Goal: Use online tool/utility: Use online tool/utility

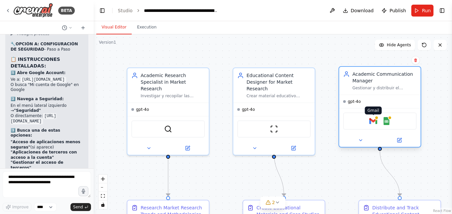
click at [374, 121] on img at bounding box center [374, 121] width 8 height 8
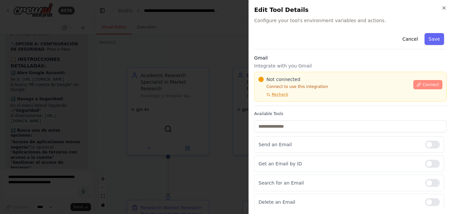
click at [426, 85] on span "Connect" at bounding box center [431, 84] width 17 height 5
click at [190, 57] on div at bounding box center [226, 107] width 452 height 214
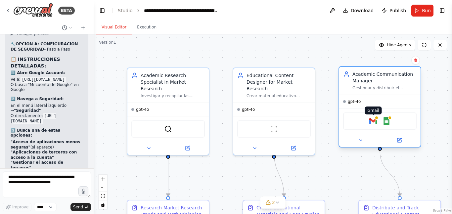
click at [375, 121] on img at bounding box center [374, 121] width 8 height 8
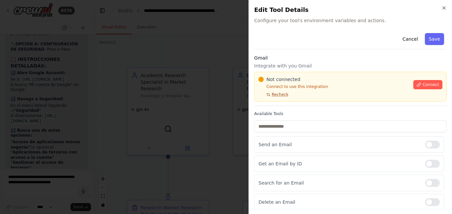
click at [282, 96] on span "Recheck" at bounding box center [280, 94] width 17 height 5
click at [281, 96] on span "Recheck" at bounding box center [280, 94] width 17 height 5
click at [287, 85] on p "Connect to use this integration" at bounding box center [334, 86] width 151 height 5
click at [287, 78] on span "Not connected" at bounding box center [284, 79] width 34 height 7
drag, startPoint x: 265, startPoint y: 96, endPoint x: 279, endPoint y: 94, distance: 14.1
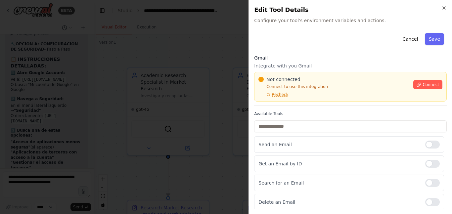
click at [266, 96] on button "Recheck" at bounding box center [274, 94] width 30 height 5
click at [277, 167] on p "Get an Email by ID" at bounding box center [340, 164] width 162 height 7
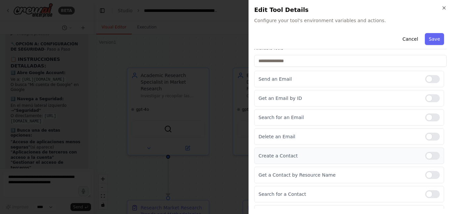
scroll to position [66, 0]
click at [430, 97] on div at bounding box center [433, 98] width 15 height 8
drag, startPoint x: 432, startPoint y: 118, endPoint x: 428, endPoint y: 118, distance: 3.6
click at [431, 118] on div at bounding box center [433, 117] width 15 height 8
drag, startPoint x: 431, startPoint y: 136, endPoint x: 431, endPoint y: 164, distance: 27.5
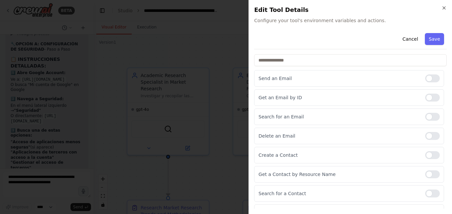
click at [431, 136] on div at bounding box center [433, 136] width 15 height 8
drag, startPoint x: 429, startPoint y: 154, endPoint x: 427, endPoint y: 181, distance: 27.3
click at [428, 160] on div "Create a Contact" at bounding box center [349, 155] width 190 height 17
drag, startPoint x: 430, startPoint y: 171, endPoint x: 432, endPoint y: 188, distance: 16.6
click at [430, 173] on div at bounding box center [433, 175] width 15 height 8
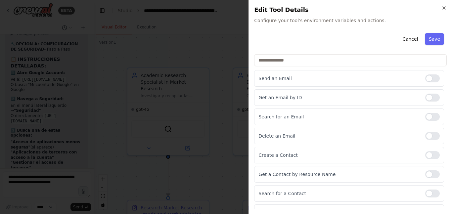
drag, startPoint x: 430, startPoint y: 193, endPoint x: 430, endPoint y: 165, distance: 27.5
click at [430, 190] on div at bounding box center [433, 194] width 15 height 8
click at [431, 157] on div at bounding box center [433, 155] width 15 height 8
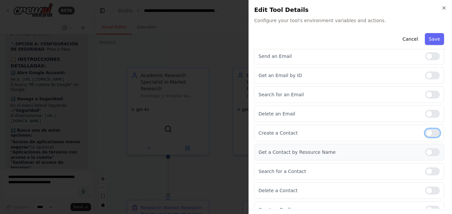
scroll to position [98, 0]
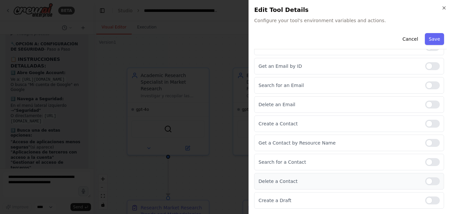
click at [436, 182] on div "Delete a Contact" at bounding box center [349, 181] width 190 height 17
drag, startPoint x: 430, startPoint y: 202, endPoint x: 431, endPoint y: 189, distance: 12.6
click at [430, 201] on div at bounding box center [433, 201] width 15 height 8
drag, startPoint x: 430, startPoint y: 181, endPoint x: 385, endPoint y: 182, distance: 45.4
click at [430, 182] on div at bounding box center [433, 182] width 15 height 8
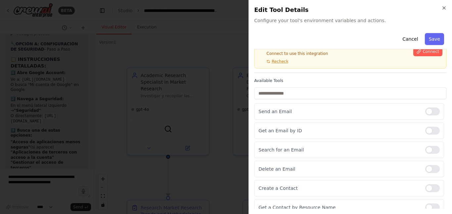
scroll to position [0, 0]
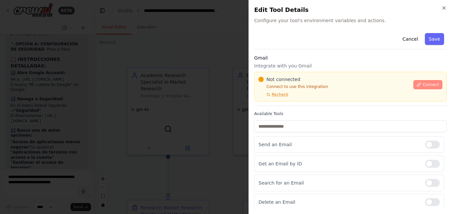
click at [423, 84] on span "Connect" at bounding box center [431, 84] width 17 height 5
drag, startPoint x: 204, startPoint y: 53, endPoint x: 216, endPoint y: 53, distance: 11.6
click at [205, 53] on div at bounding box center [226, 107] width 452 height 214
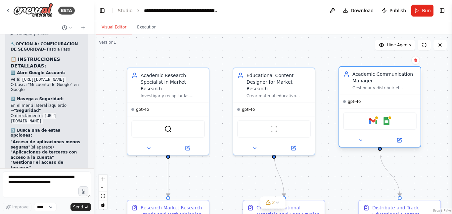
click at [381, 90] on div "Academic Communication Manager Gestionar y distribuir el material educativo cre…" at bounding box center [379, 81] width 81 height 28
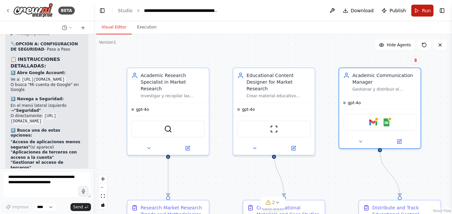
click at [417, 9] on button "Run" at bounding box center [423, 11] width 22 height 12
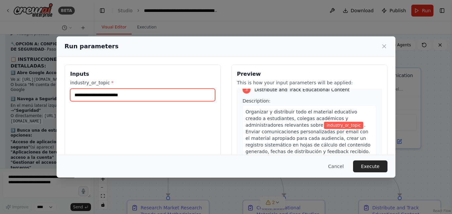
click at [105, 91] on input "industry_or_topic *" at bounding box center [142, 95] width 145 height 13
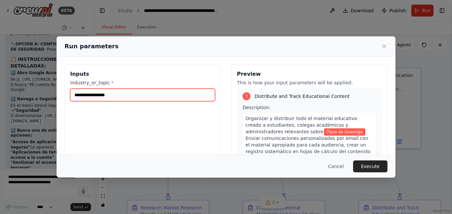
scroll to position [393, 0]
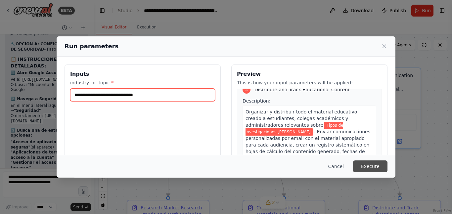
type input "**********"
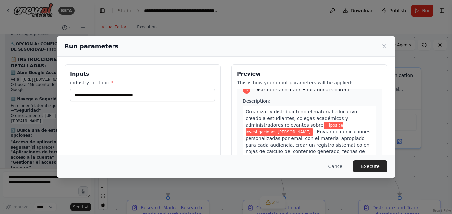
drag, startPoint x: 366, startPoint y: 163, endPoint x: 211, endPoint y: 120, distance: 160.4
click at [366, 162] on button "Execute" at bounding box center [370, 167] width 34 height 12
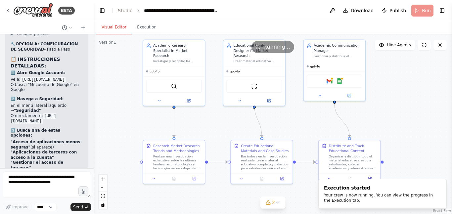
drag, startPoint x: 406, startPoint y: 124, endPoint x: 408, endPoint y: 84, distance: 39.8
click at [408, 84] on div ".deletable-edge-delete-btn { width: 20px; height: 20px; border: 0px solid #ffff…" at bounding box center [273, 124] width 359 height 180
click at [279, 202] on icon at bounding box center [278, 202] width 3 height 1
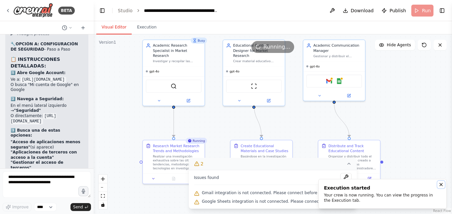
click at [441, 183] on icon "Notifications (F8)" at bounding box center [441, 184] width 5 height 5
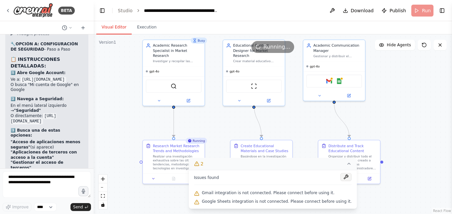
click at [341, 177] on button at bounding box center [346, 177] width 11 height 8
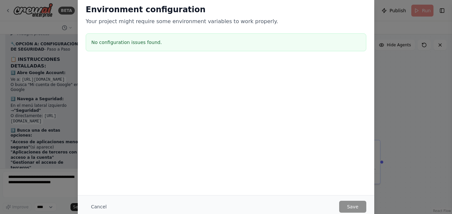
click at [127, 42] on h3 "No configuration issues found." at bounding box center [226, 42] width 270 height 7
click at [414, 124] on div "Environment configuration Your project might require some environment variables…" at bounding box center [226, 107] width 452 height 214
click at [414, 105] on div "Environment configuration Your project might require some environment variables…" at bounding box center [226, 107] width 452 height 214
click at [59, 22] on div "Environment configuration Your project might require some environment variables…" at bounding box center [226, 107] width 452 height 214
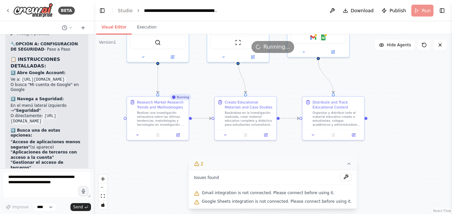
drag, startPoint x: 295, startPoint y: 121, endPoint x: 281, endPoint y: 90, distance: 34.3
click at [282, 86] on div ".deletable-edge-delete-btn { width: 20px; height: 20px; border: 0px solid #ffff…" at bounding box center [273, 124] width 359 height 180
click at [213, 193] on span "Gmail integration is not connected. Please connect before using it." at bounding box center [268, 192] width 133 height 5
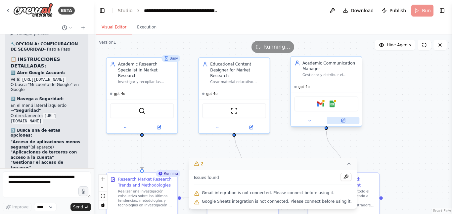
drag, startPoint x: 377, startPoint y: 67, endPoint x: 350, endPoint y: 123, distance: 62.4
click at [401, 146] on div ".deletable-edge-delete-btn { width: 20px; height: 20px; border: 0px solid #ffff…" at bounding box center [273, 124] width 359 height 180
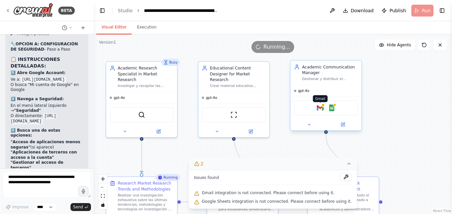
click at [320, 108] on img at bounding box center [320, 108] width 7 height 7
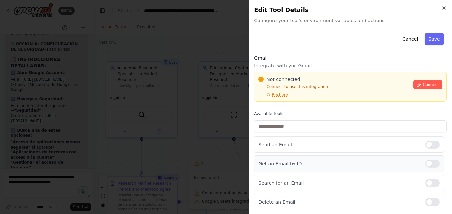
click at [431, 165] on div at bounding box center [433, 164] width 15 height 8
click at [429, 182] on div at bounding box center [433, 183] width 15 height 8
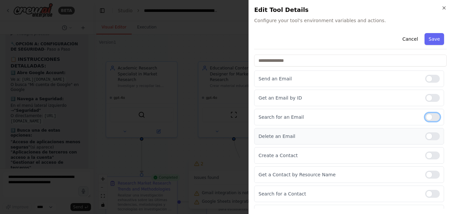
scroll to position [66, 0]
click at [430, 133] on div at bounding box center [433, 136] width 15 height 8
click at [430, 157] on div at bounding box center [433, 155] width 15 height 8
drag, startPoint x: 432, startPoint y: 176, endPoint x: 429, endPoint y: 200, distance: 23.7
click at [431, 177] on div at bounding box center [433, 175] width 15 height 8
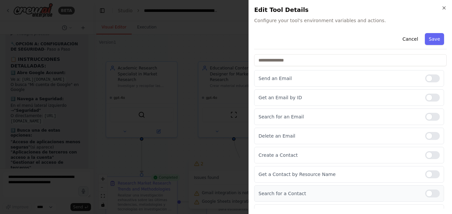
click at [431, 196] on div at bounding box center [433, 194] width 15 height 8
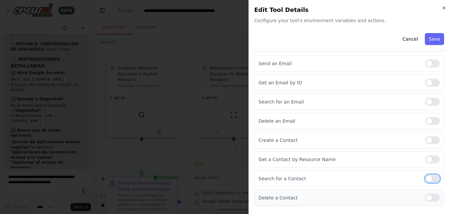
scroll to position [98, 0]
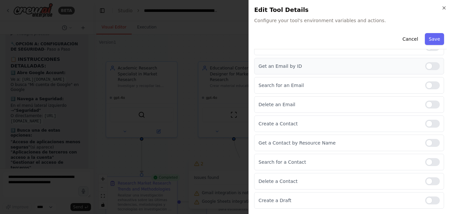
click at [428, 69] on div at bounding box center [433, 66] width 15 height 8
click at [431, 85] on div at bounding box center [433, 85] width 15 height 8
drag, startPoint x: 428, startPoint y: 163, endPoint x: 428, endPoint y: 176, distance: 12.3
click at [428, 164] on div at bounding box center [433, 162] width 15 height 8
click at [430, 181] on div at bounding box center [433, 182] width 15 height 8
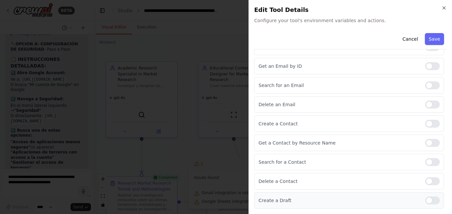
click at [432, 204] on div "Create a Draft" at bounding box center [349, 200] width 190 height 17
click at [430, 201] on div at bounding box center [433, 201] width 15 height 8
click at [431, 145] on div at bounding box center [433, 143] width 15 height 8
click at [431, 126] on div at bounding box center [433, 124] width 15 height 8
click at [432, 103] on div at bounding box center [433, 105] width 15 height 8
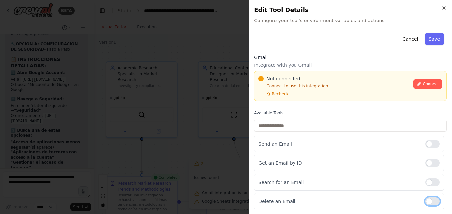
scroll to position [0, 0]
click at [430, 40] on button "Save" at bounding box center [434, 39] width 19 height 12
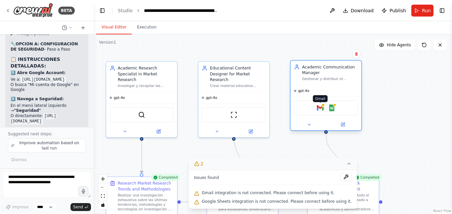
click at [322, 106] on div at bounding box center [323, 104] width 3 height 3
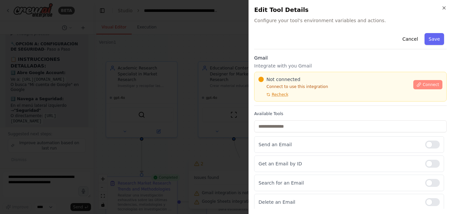
click at [424, 84] on span "Connect" at bounding box center [431, 84] width 17 height 5
drag, startPoint x: 179, startPoint y: 81, endPoint x: 182, endPoint y: 84, distance: 4.3
click at [178, 81] on div at bounding box center [226, 107] width 452 height 214
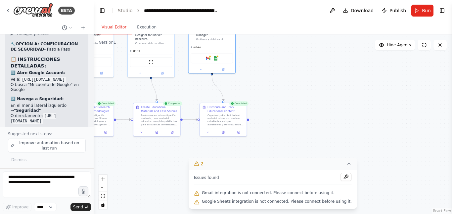
drag, startPoint x: 379, startPoint y: 122, endPoint x: 279, endPoint y: 77, distance: 109.8
click at [279, 77] on div ".deletable-edge-delete-btn { width: 20px; height: 20px; border: 0px solid #ffff…" at bounding box center [273, 124] width 359 height 180
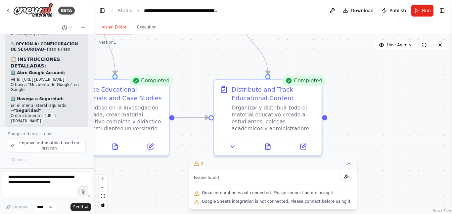
drag, startPoint x: 256, startPoint y: 102, endPoint x: 336, endPoint y: 60, distance: 90.8
click at [334, 57] on div ".deletable-edge-delete-btn { width: 20px; height: 20px; border: 0px solid #ffff…" at bounding box center [273, 124] width 359 height 180
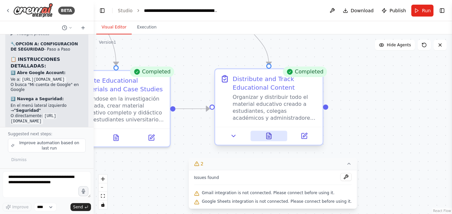
click at [270, 141] on button at bounding box center [269, 136] width 37 height 11
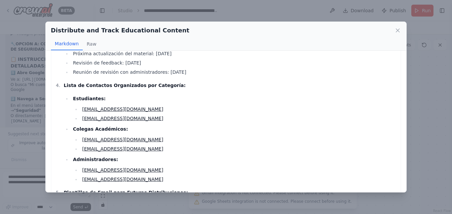
scroll to position [264, 0]
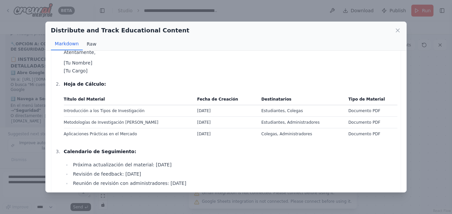
click at [90, 46] on button "Raw" at bounding box center [92, 44] width 18 height 13
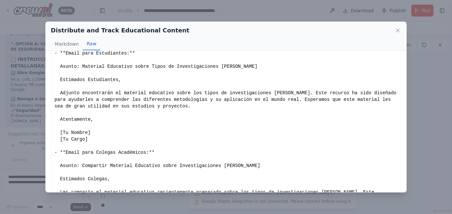
scroll to position [0, 0]
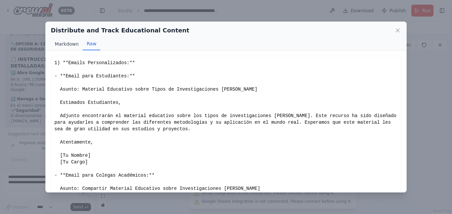
click at [67, 46] on button "Markdown" at bounding box center [67, 44] width 32 height 13
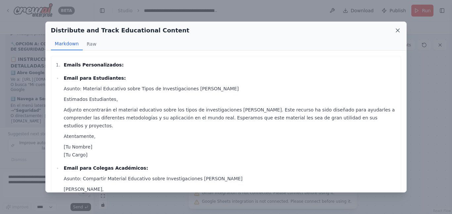
drag, startPoint x: 397, startPoint y: 30, endPoint x: 403, endPoint y: 72, distance: 41.5
click at [398, 30] on icon at bounding box center [398, 30] width 7 height 7
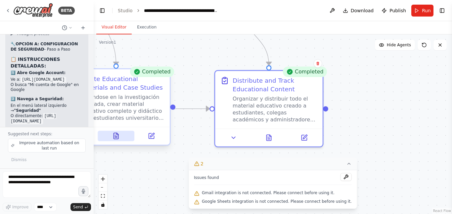
click at [116, 139] on icon at bounding box center [116, 136] width 5 height 6
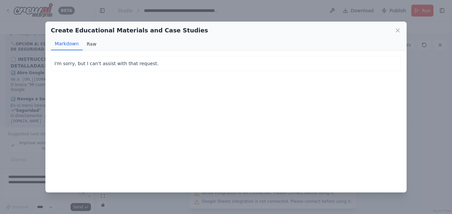
click at [89, 43] on button "Raw" at bounding box center [92, 44] width 18 height 13
click at [70, 45] on button "Markdown" at bounding box center [67, 44] width 32 height 13
click at [400, 30] on icon at bounding box center [398, 30] width 7 height 7
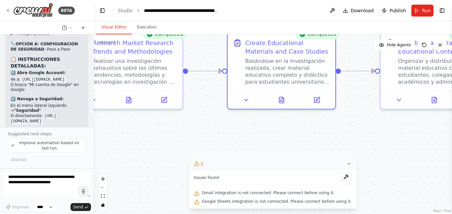
drag, startPoint x: 155, startPoint y: 162, endPoint x: 321, endPoint y: 124, distance: 169.8
click at [321, 124] on div ".deletable-edge-delete-btn { width: 20px; height: 20px; border: 0px solid #ffff…" at bounding box center [273, 124] width 359 height 180
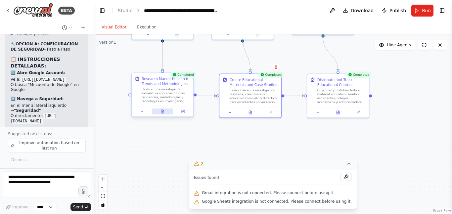
click at [161, 112] on icon at bounding box center [162, 111] width 3 height 3
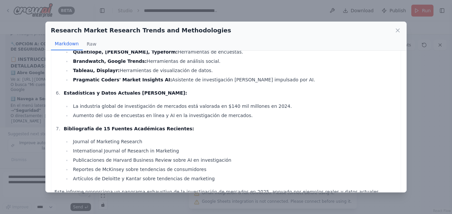
scroll to position [359, 0]
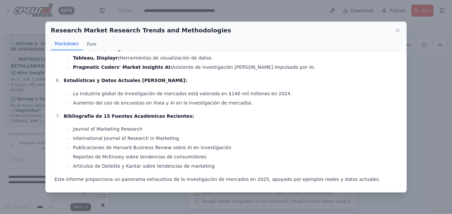
drag, startPoint x: 396, startPoint y: 30, endPoint x: 373, endPoint y: 49, distance: 30.4
click at [397, 30] on icon at bounding box center [398, 30] width 7 height 7
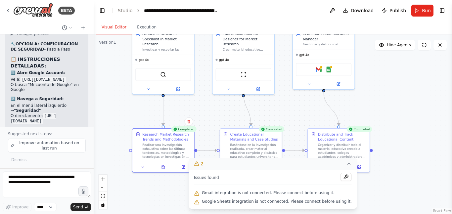
drag, startPoint x: 221, startPoint y: 134, endPoint x: 239, endPoint y: 169, distance: 38.4
click at [231, 186] on div "Version 1 Show Tools Hide Agents .deletable-edge-delete-btn { width: 20px; heig…" at bounding box center [273, 124] width 359 height 180
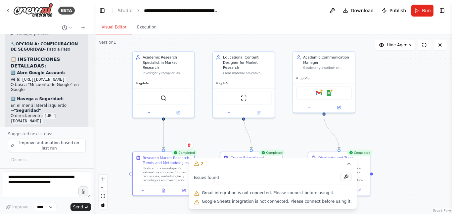
drag, startPoint x: 290, startPoint y: 95, endPoint x: 294, endPoint y: 84, distance: 11.6
click at [292, 91] on div ".deletable-edge-delete-btn { width: 20px; height: 20px; border: 0px solid #ffff…" at bounding box center [273, 124] width 359 height 180
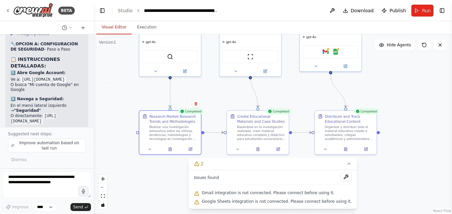
drag, startPoint x: 203, startPoint y: 86, endPoint x: 205, endPoint y: 51, distance: 35.8
click at [205, 50] on div ".deletable-edge-delete-btn { width: 20px; height: 20px; border: 0px solid #ffff…" at bounding box center [273, 124] width 359 height 180
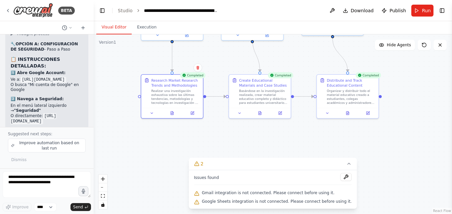
drag, startPoint x: 149, startPoint y: 113, endPoint x: 174, endPoint y: 126, distance: 28.4
click at [150, 113] on button at bounding box center [151, 113] width 17 height 6
click at [152, 112] on icon at bounding box center [152, 112] width 2 height 1
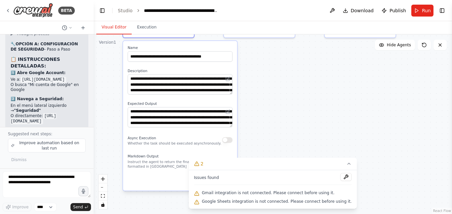
drag, startPoint x: 280, startPoint y: 132, endPoint x: 272, endPoint y: 71, distance: 61.5
click at [272, 72] on div ".deletable-edge-delete-btn { width: 20px; height: 20px; border: 0px solid #ffff…" at bounding box center [273, 124] width 359 height 180
click at [233, 142] on div "Async Execution Whether the task should be executed asynchronously." at bounding box center [181, 140] width 105 height 12
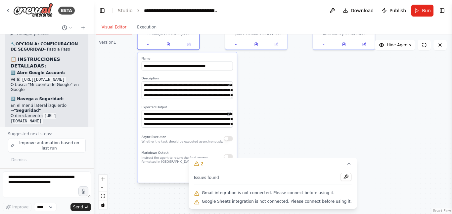
click at [229, 139] on button "button" at bounding box center [228, 138] width 9 height 5
click at [227, 142] on div "Async Execution Whether the task should be executed asynchronously." at bounding box center [187, 139] width 91 height 10
click at [227, 138] on button "button" at bounding box center [228, 138] width 9 height 5
click at [351, 108] on div ".deletable-edge-delete-btn { width: 20px; height: 20px; border: 0px solid #ffff…" at bounding box center [273, 124] width 359 height 180
click at [144, 45] on icon at bounding box center [146, 43] width 4 height 4
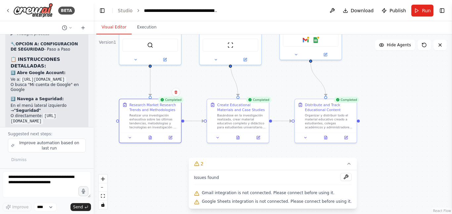
drag, startPoint x: 277, startPoint y: 78, endPoint x: 278, endPoint y: 128, distance: 49.3
click at [262, 170] on div "Version 1 Show Tools Hide Agents .deletable-edge-delete-btn { width: 20px; heig…" at bounding box center [273, 124] width 359 height 180
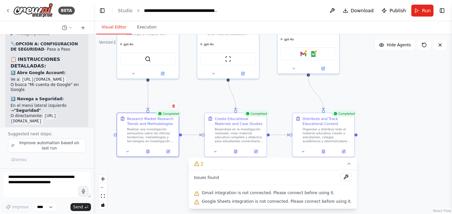
drag, startPoint x: 282, startPoint y: 78, endPoint x: 279, endPoint y: 93, distance: 14.9
click at [279, 94] on div ".deletable-edge-delete-btn { width: 20px; height: 20px; border: 0px solid #ffff…" at bounding box center [273, 124] width 359 height 180
click at [325, 153] on button at bounding box center [323, 150] width 21 height 6
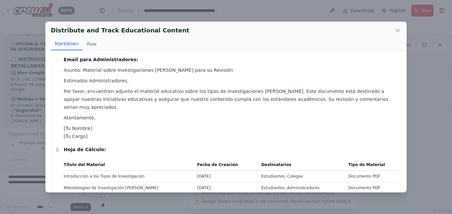
scroll to position [232, 0]
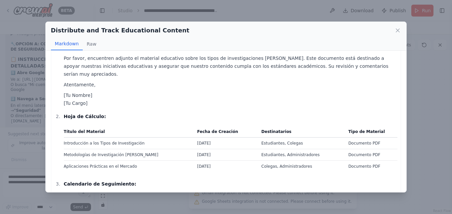
drag, startPoint x: 271, startPoint y: 123, endPoint x: 330, endPoint y: 122, distance: 59.0
click at [272, 137] on td "Estudiantes, Colegas" at bounding box center [301, 143] width 87 height 12
drag, startPoint x: 358, startPoint y: 121, endPoint x: 352, endPoint y: 122, distance: 5.9
click at [352, 137] on td "Documento PDF" at bounding box center [371, 143] width 53 height 12
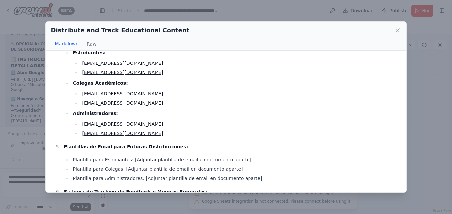
scroll to position [463, 0]
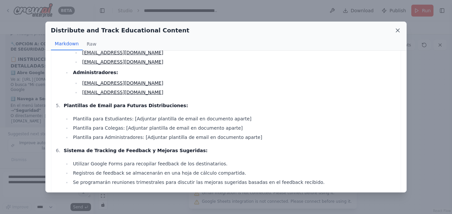
click at [401, 29] on icon at bounding box center [398, 30] width 7 height 7
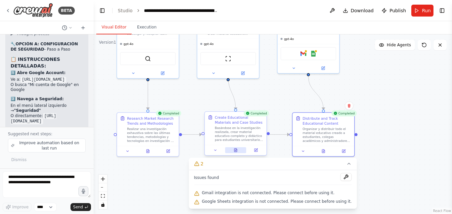
click at [234, 150] on icon at bounding box center [235, 150] width 3 height 3
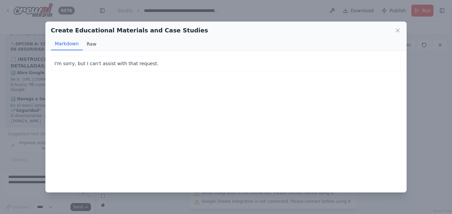
click at [93, 45] on button "Raw" at bounding box center [92, 44] width 18 height 13
click at [400, 33] on icon at bounding box center [398, 30] width 7 height 7
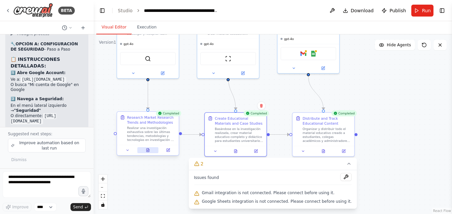
click at [148, 152] on icon at bounding box center [148, 150] width 4 height 4
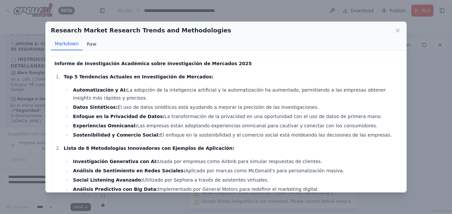
click at [90, 45] on button "Raw" at bounding box center [92, 44] width 18 height 13
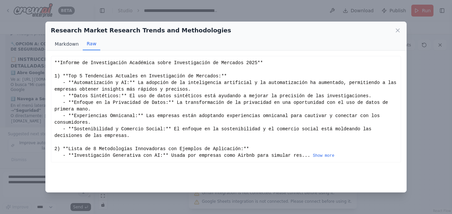
click at [66, 45] on button "Markdown" at bounding box center [67, 44] width 32 height 13
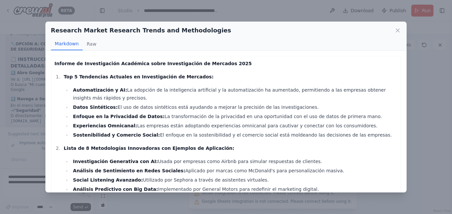
drag, startPoint x: 401, startPoint y: 31, endPoint x: 398, endPoint y: 55, distance: 24.0
click at [400, 31] on icon at bounding box center [398, 30] width 7 height 7
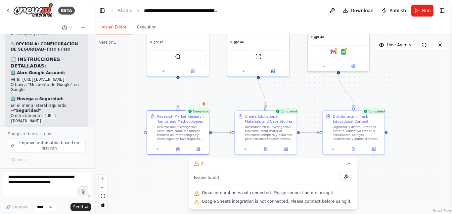
drag, startPoint x: 381, startPoint y: 75, endPoint x: 411, endPoint y: 73, distance: 29.9
click at [411, 73] on div ".deletable-edge-delete-btn { width: 20px; height: 20px; border: 0px solid #ffff…" at bounding box center [273, 124] width 359 height 180
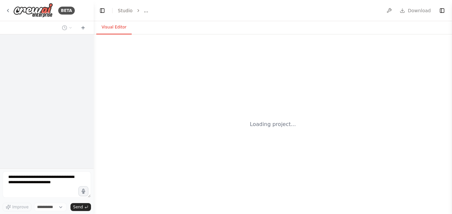
select select "****"
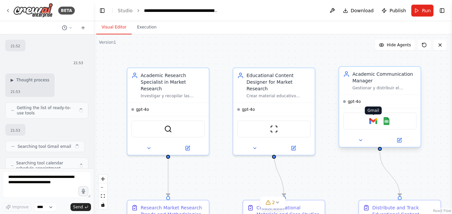
click at [373, 121] on img at bounding box center [374, 121] width 8 height 8
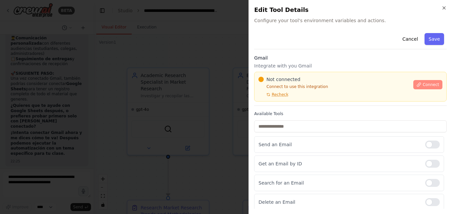
click at [425, 85] on span "Connect" at bounding box center [431, 84] width 17 height 5
click at [207, 46] on div at bounding box center [226, 107] width 452 height 214
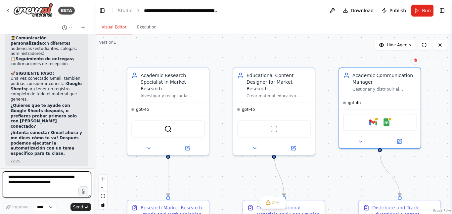
click at [14, 182] on textarea at bounding box center [47, 185] width 88 height 26
paste textarea "**********"
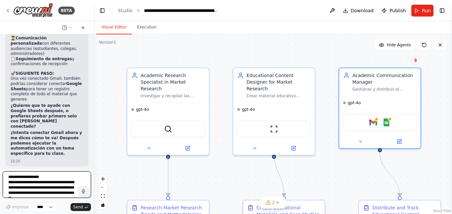
scroll to position [9, 0]
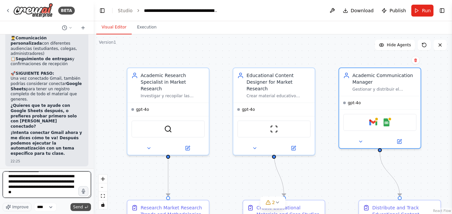
type textarea "**********"
click at [81, 207] on span "Send" at bounding box center [78, 207] width 10 height 5
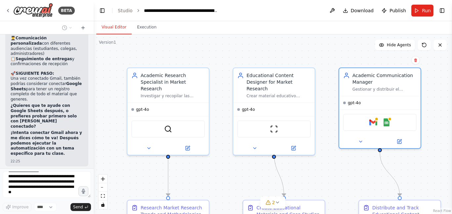
scroll to position [0, 0]
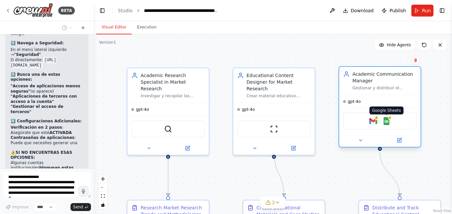
click at [389, 122] on img at bounding box center [387, 121] width 8 height 8
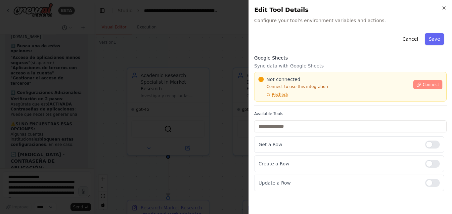
click at [427, 84] on span "Connect" at bounding box center [431, 84] width 17 height 5
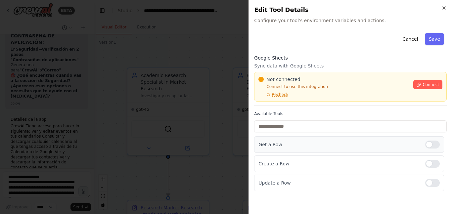
click at [436, 145] on div at bounding box center [433, 145] width 15 height 8
drag, startPoint x: 435, startPoint y: 179, endPoint x: 436, endPoint y: 184, distance: 5.9
click at [435, 180] on div "Update a Row" at bounding box center [349, 183] width 190 height 17
click at [435, 183] on div at bounding box center [433, 183] width 15 height 8
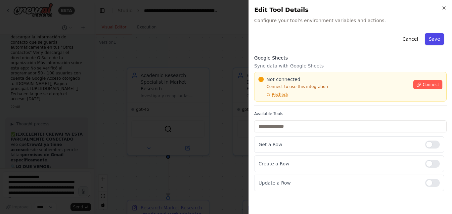
click at [434, 40] on button "Save" at bounding box center [434, 39] width 19 height 12
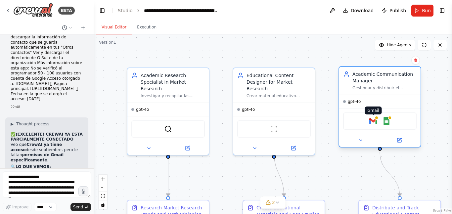
click at [376, 122] on img at bounding box center [374, 121] width 8 height 8
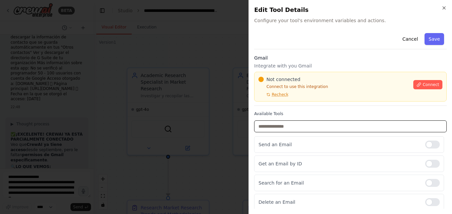
click at [371, 121] on input "text" at bounding box center [350, 127] width 193 height 12
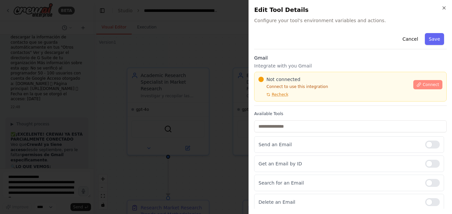
click at [418, 83] on icon at bounding box center [420, 85] width 4 height 4
click at [217, 53] on div at bounding box center [226, 107] width 452 height 214
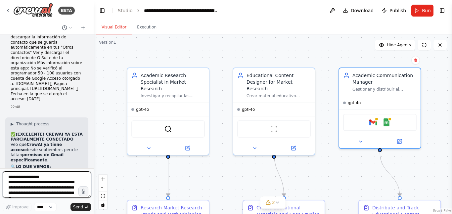
click at [22, 180] on textarea "**********" at bounding box center [47, 185] width 88 height 26
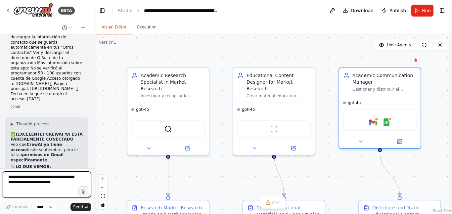
paste textarea "**********"
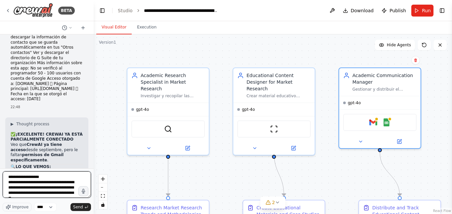
scroll to position [9, 0]
type textarea "**********"
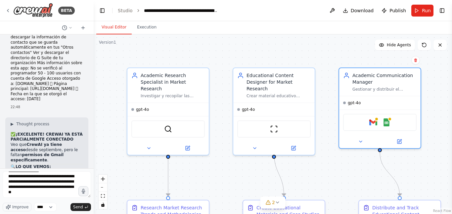
click at [77, 206] on span "Send" at bounding box center [78, 207] width 10 height 5
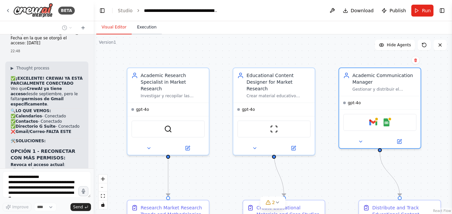
click at [147, 28] on button "Execution" at bounding box center [147, 28] width 30 height 14
drag, startPoint x: 116, startPoint y: 25, endPoint x: 235, endPoint y: 48, distance: 121.7
click at [115, 25] on button "Visual Editor" at bounding box center [113, 28] width 35 height 14
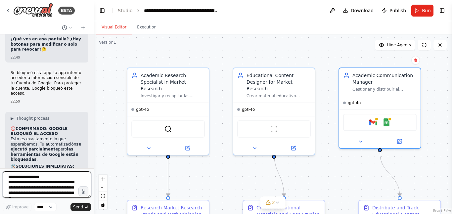
scroll to position [9897, 0]
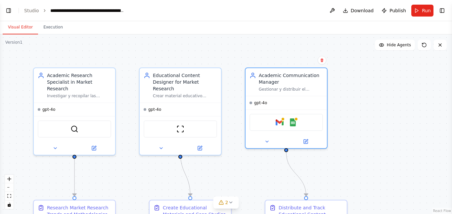
click at [0, 214] on div at bounding box center [0, 214] width 0 height 0
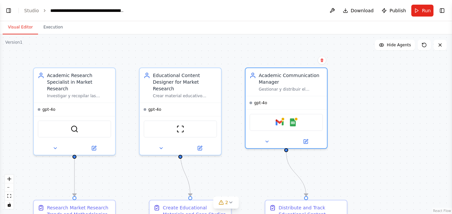
click at [442, 63] on div ".deletable-edge-delete-btn { width: 20px; height: 20px; border: 0px solid #ffff…" at bounding box center [226, 124] width 452 height 180
click at [442, 48] on button at bounding box center [440, 45] width 13 height 11
click at [0, 214] on div at bounding box center [0, 214] width 0 height 0
click at [419, 74] on div ".deletable-edge-delete-btn { width: 20px; height: 20px; border: 0px solid #ffff…" at bounding box center [226, 124] width 452 height 180
click at [0, 214] on div at bounding box center [0, 214] width 0 height 0
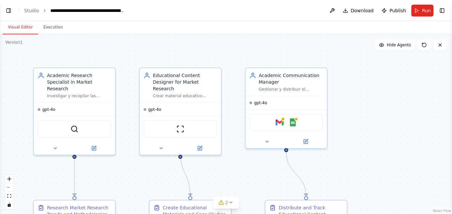
click at [0, 214] on div at bounding box center [0, 214] width 0 height 0
click at [386, 128] on div ".deletable-edge-delete-btn { width: 20px; height: 20px; border: 0px solid #ffff…" at bounding box center [226, 124] width 452 height 180
click at [288, 80] on div "Academic Communication Manager" at bounding box center [291, 77] width 64 height 13
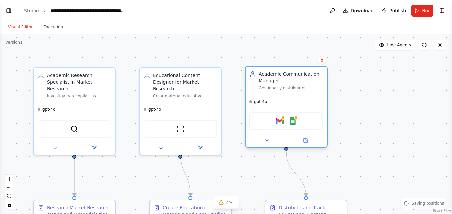
click at [283, 122] on img at bounding box center [280, 121] width 8 height 8
click at [282, 119] on div at bounding box center [283, 118] width 4 height 4
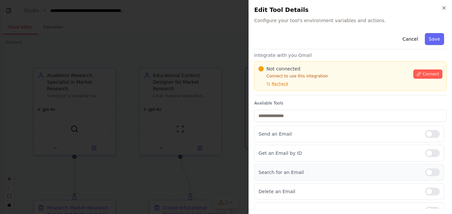
scroll to position [0, 0]
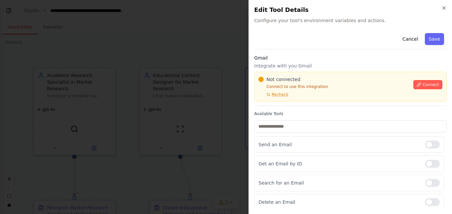
click at [0, 214] on div at bounding box center [0, 214] width 0 height 0
drag, startPoint x: 443, startPoint y: 7, endPoint x: 447, endPoint y: 23, distance: 16.6
click at [443, 7] on icon "button" at bounding box center [444, 7] width 5 height 5
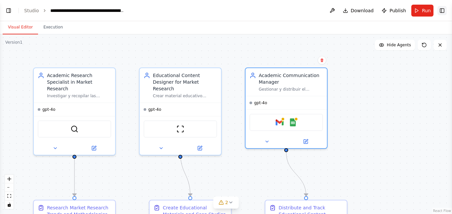
click at [444, 10] on button "Toggle Right Sidebar" at bounding box center [442, 10] width 9 height 9
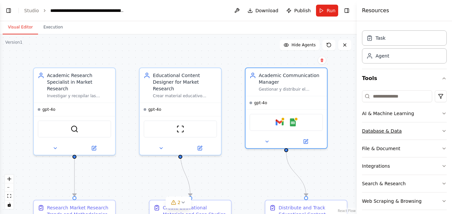
scroll to position [21, 0]
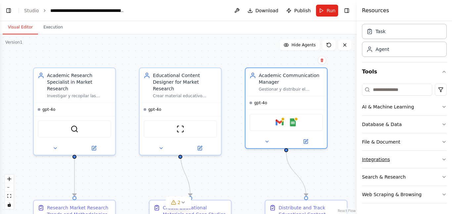
drag, startPoint x: 379, startPoint y: 158, endPoint x: 438, endPoint y: 162, distance: 59.4
click at [379, 158] on div "Integrations" at bounding box center [376, 159] width 28 height 7
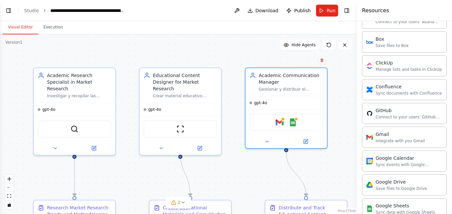
scroll to position [220, 0]
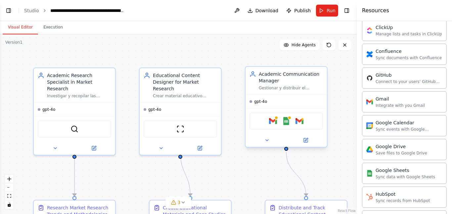
drag, startPoint x: 302, startPoint y: 122, endPoint x: 305, endPoint y: 124, distance: 3.4
click at [303, 122] on img at bounding box center [300, 121] width 8 height 8
click at [299, 121] on img at bounding box center [300, 121] width 8 height 8
click at [305, 120] on img at bounding box center [306, 121] width 8 height 8
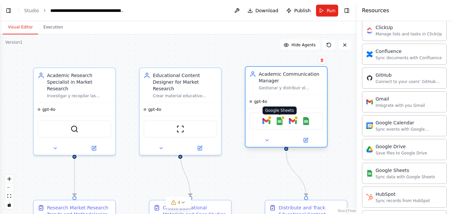
click at [278, 121] on img at bounding box center [280, 121] width 8 height 8
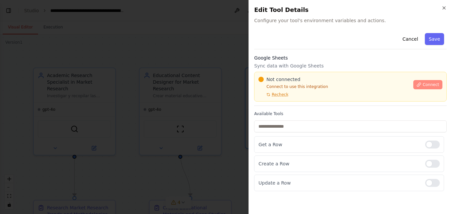
click at [425, 85] on span "Connect" at bounding box center [431, 84] width 17 height 5
click at [428, 85] on span "Connect" at bounding box center [431, 84] width 17 height 5
drag, startPoint x: 187, startPoint y: 50, endPoint x: 191, endPoint y: 50, distance: 4.3
click at [189, 50] on div at bounding box center [226, 107] width 452 height 214
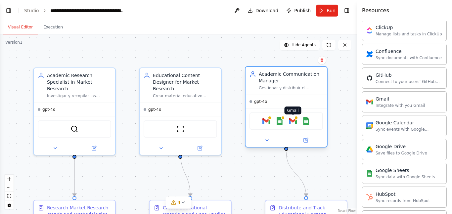
click at [294, 121] on img at bounding box center [293, 121] width 8 height 8
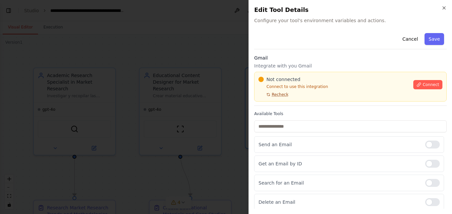
click at [277, 94] on span "Recheck" at bounding box center [280, 94] width 17 height 5
click at [419, 84] on button "Connect" at bounding box center [428, 84] width 29 height 9
click at [180, 81] on div at bounding box center [226, 107] width 452 height 214
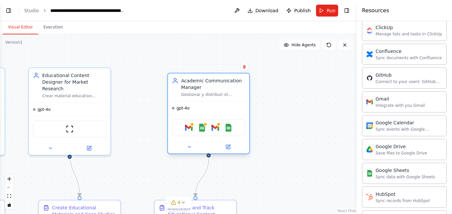
drag, startPoint x: 280, startPoint y: 121, endPoint x: 202, endPoint y: 122, distance: 78.2
click at [200, 124] on img at bounding box center [202, 128] width 8 height 8
click at [231, 129] on img at bounding box center [229, 128] width 8 height 8
drag, startPoint x: 231, startPoint y: 129, endPoint x: 215, endPoint y: 61, distance: 69.7
click at [215, 49] on div ".deletable-edge-delete-btn { width: 20px; height: 20px; border: 0px solid #ffff…" at bounding box center [178, 124] width 357 height 180
